Goal: Find specific page/section

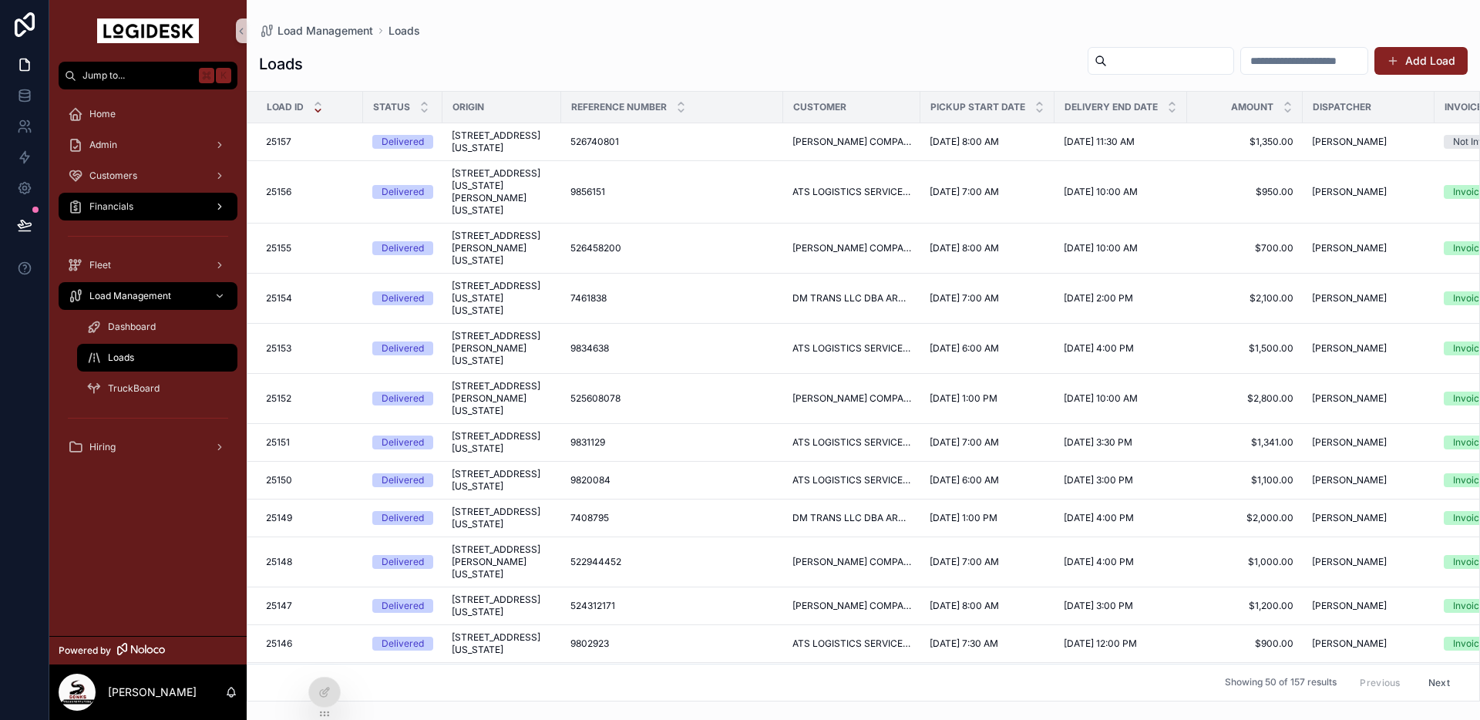
click at [118, 208] on span "Financials" at bounding box center [111, 206] width 44 height 12
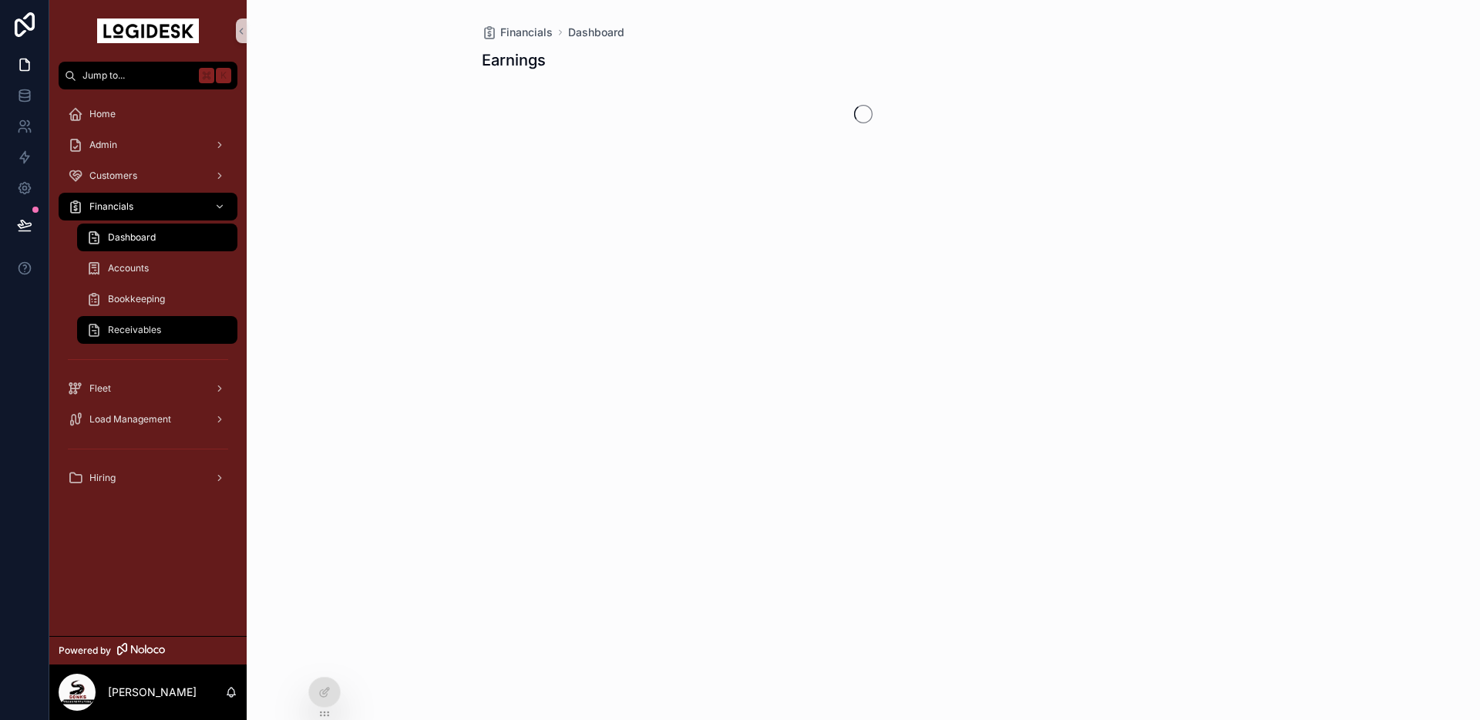
click at [129, 324] on span "Receivables" at bounding box center [134, 330] width 53 height 12
